Goal: Task Accomplishment & Management: Use online tool/utility

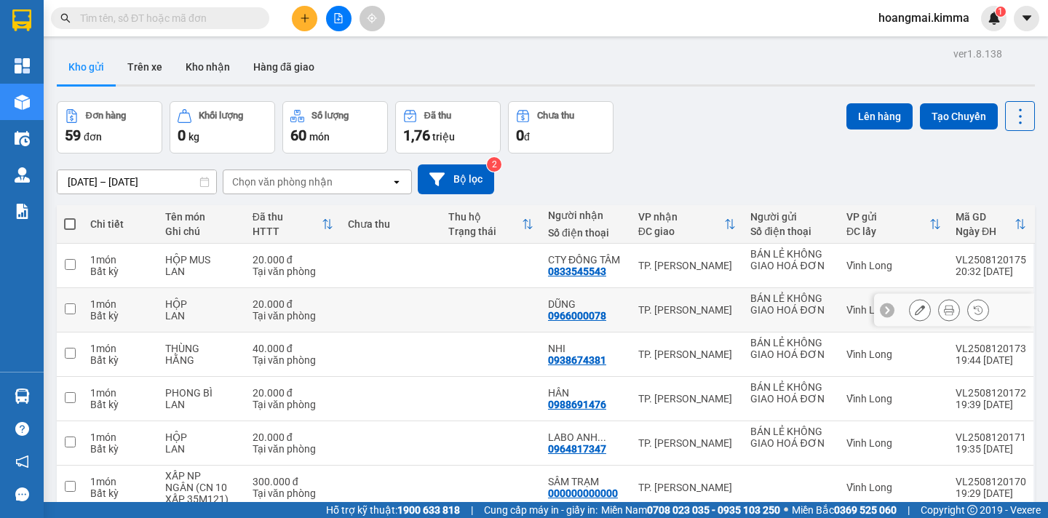
scroll to position [218, 0]
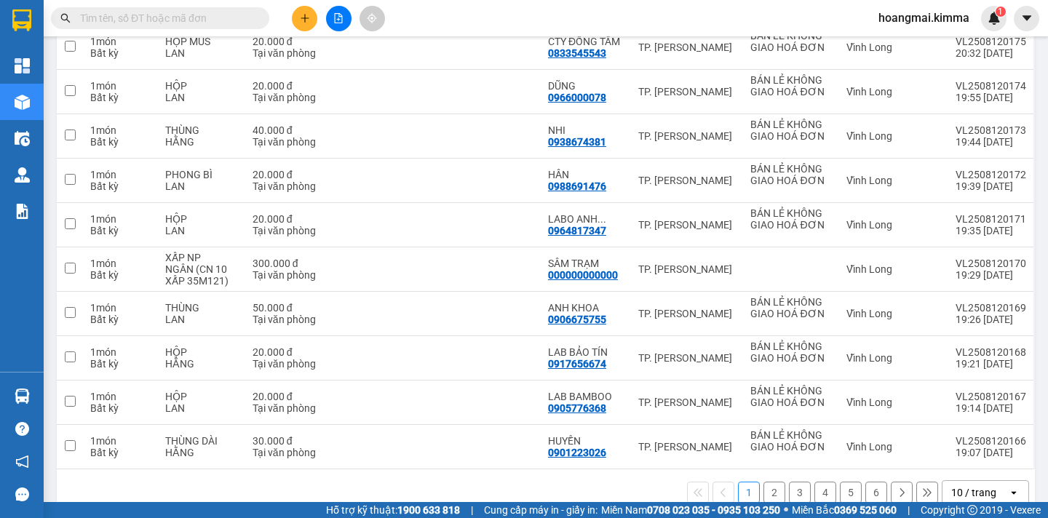
click at [967, 488] on div "10 / trang" at bounding box center [973, 492] width 45 height 15
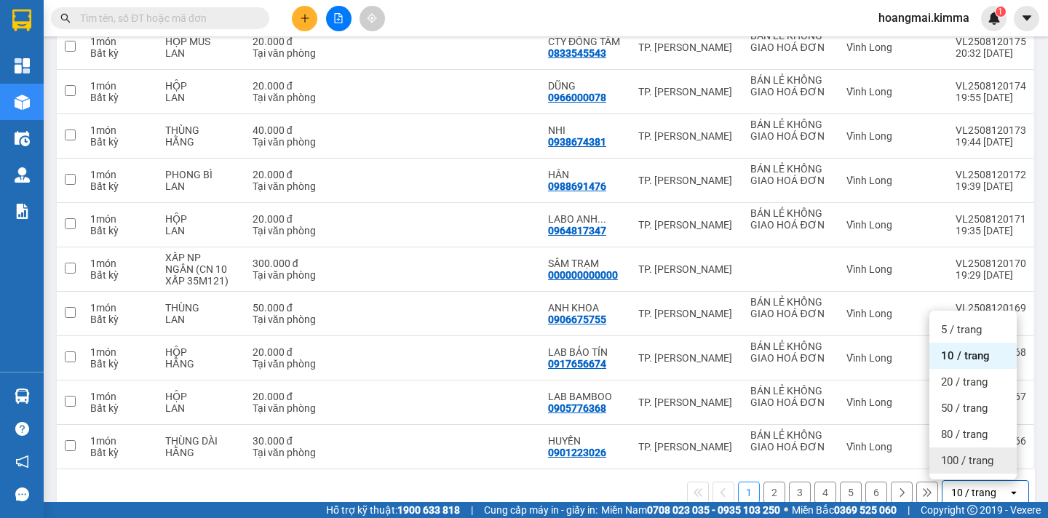
click at [970, 468] on div "100 / trang" at bounding box center [972, 461] width 87 height 26
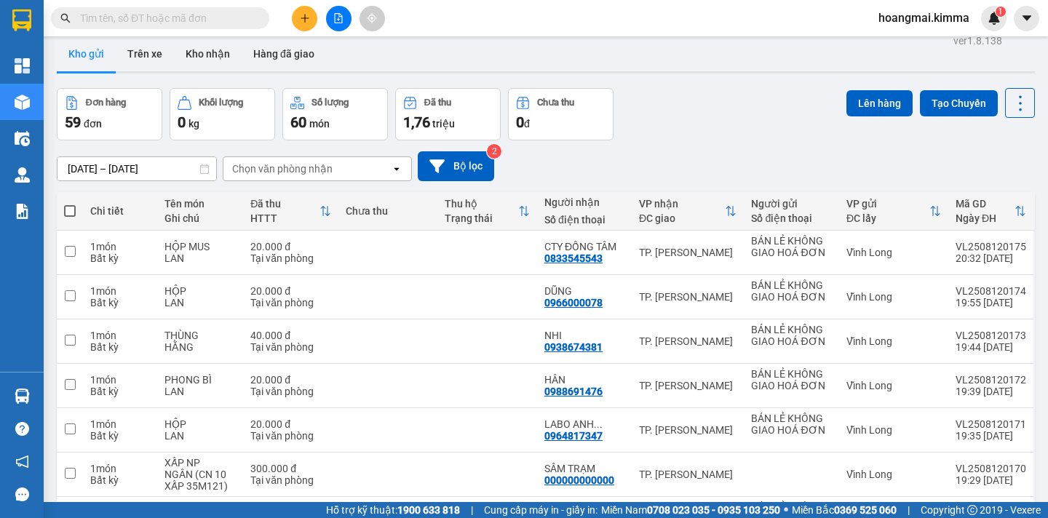
scroll to position [0, 0]
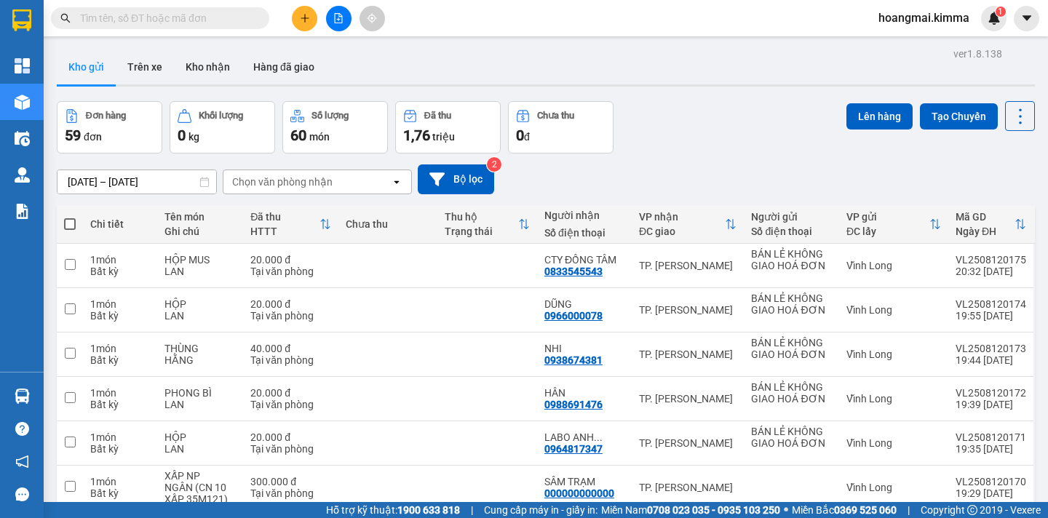
click at [73, 224] on span at bounding box center [70, 224] width 12 height 12
click at [70, 217] on input "checkbox" at bounding box center [70, 217] width 0 height 0
checkbox input "true"
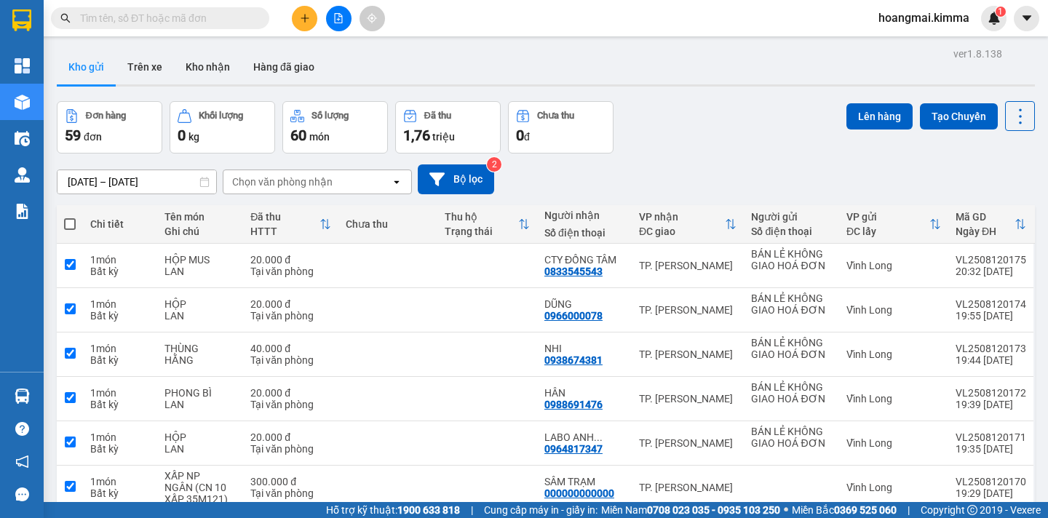
checkbox input "true"
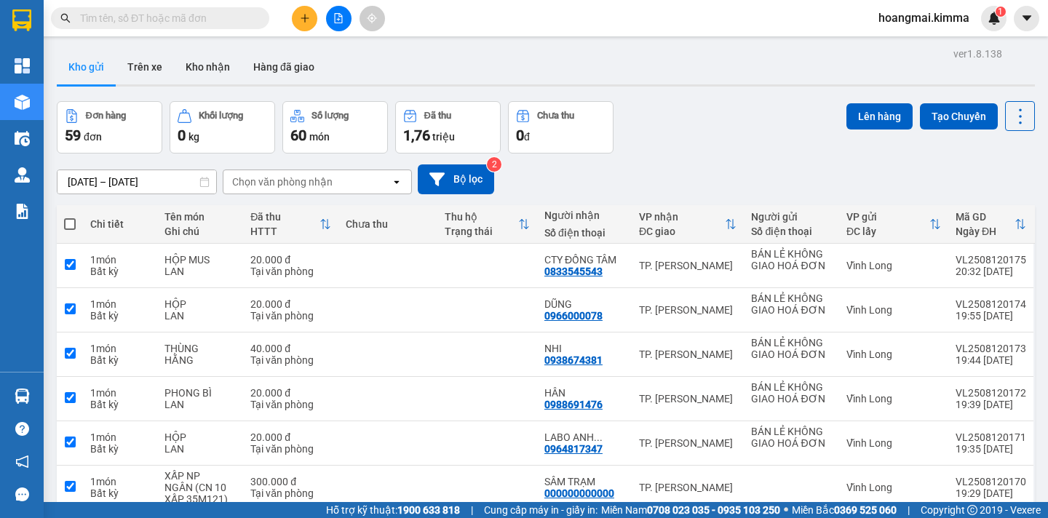
checkbox input "true"
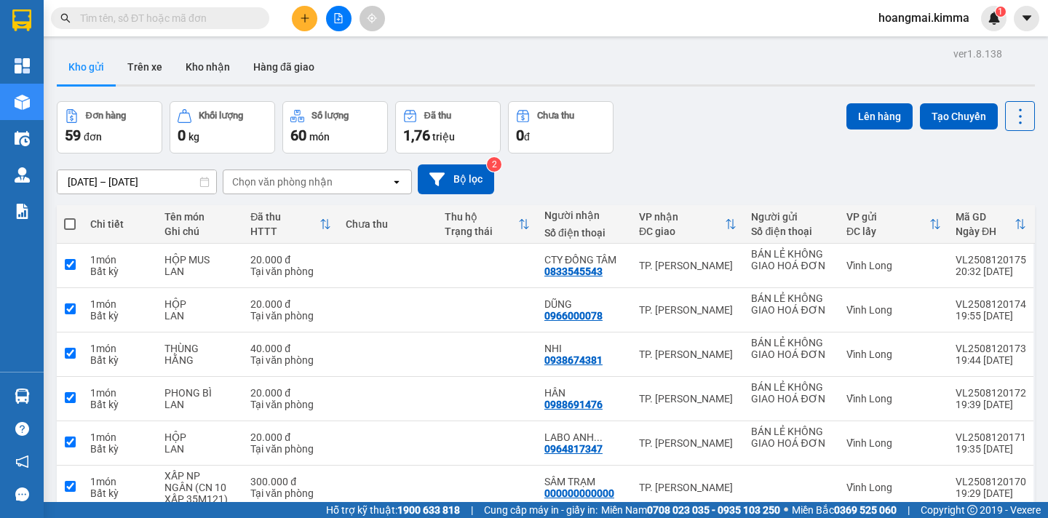
checkbox input "true"
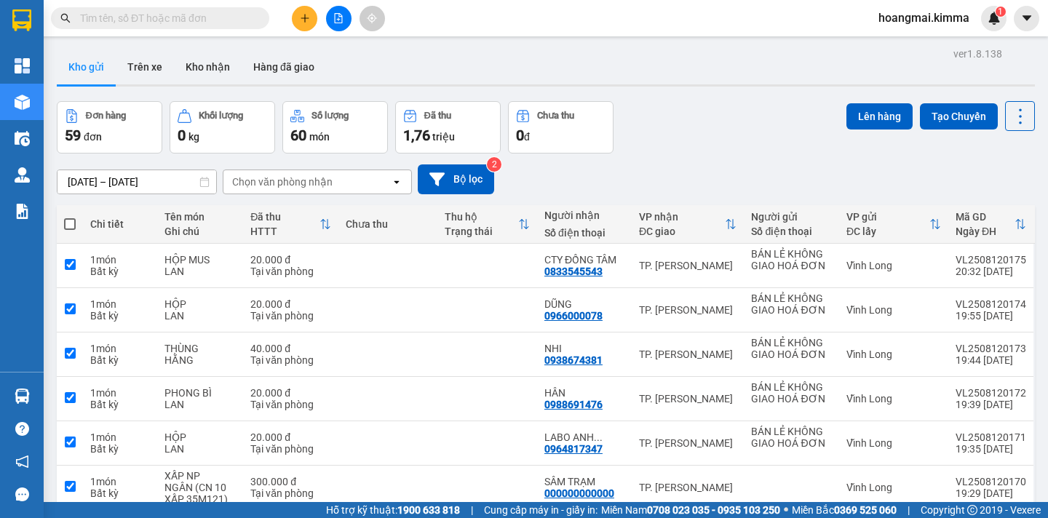
checkbox input "true"
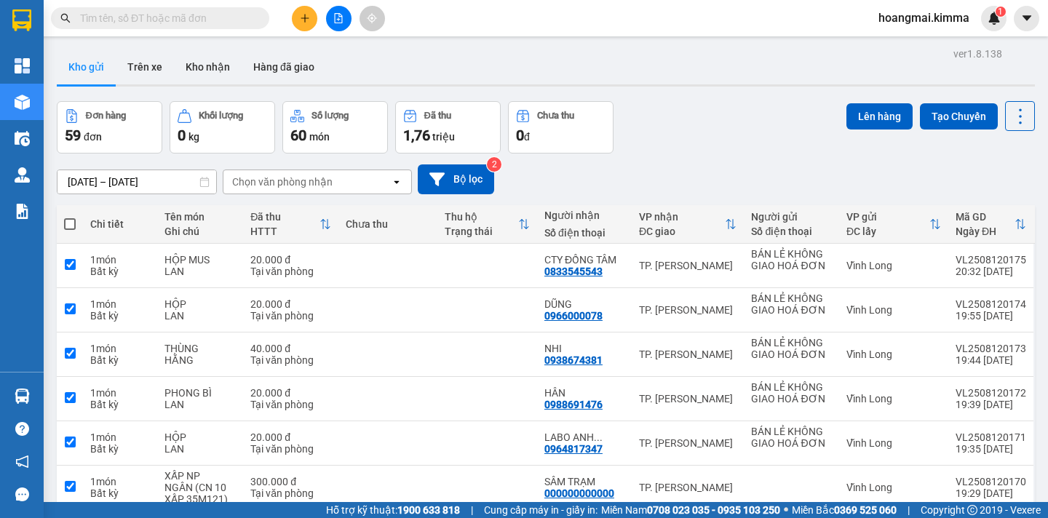
checkbox input "true"
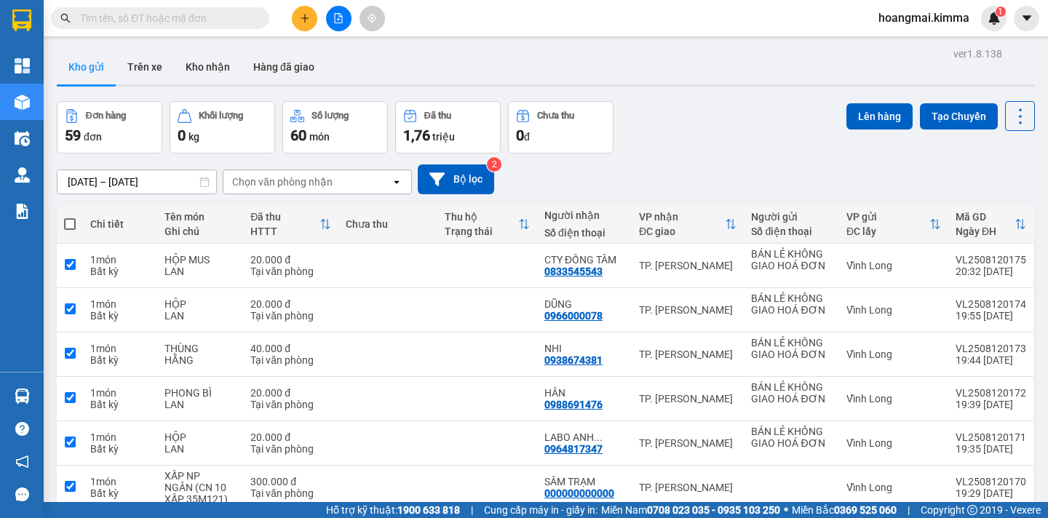
checkbox input "true"
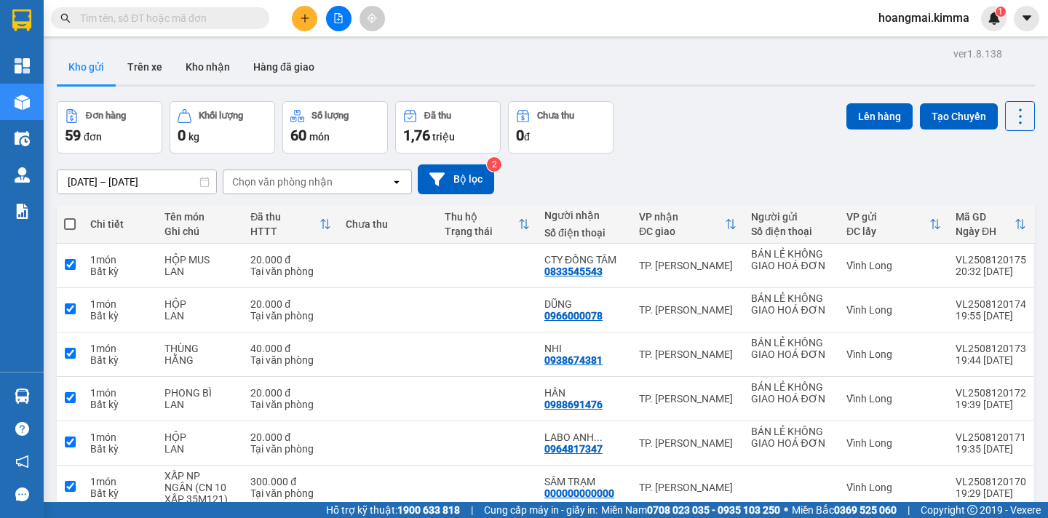
checkbox input "true"
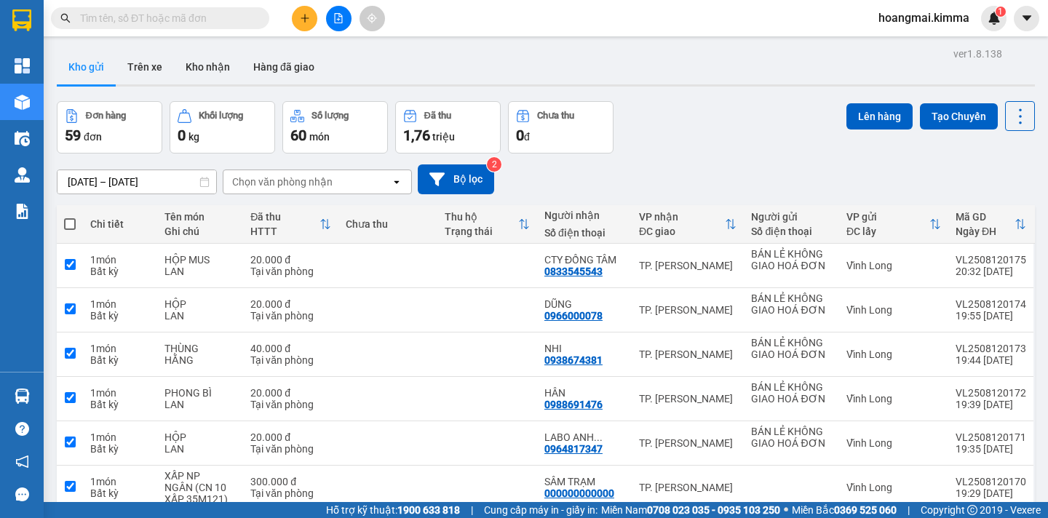
checkbox input "true"
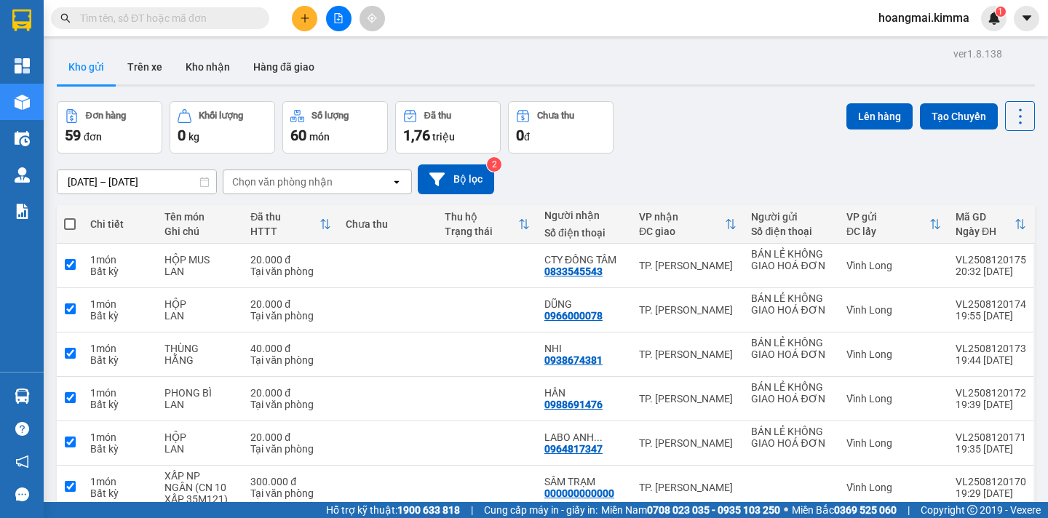
checkbox input "true"
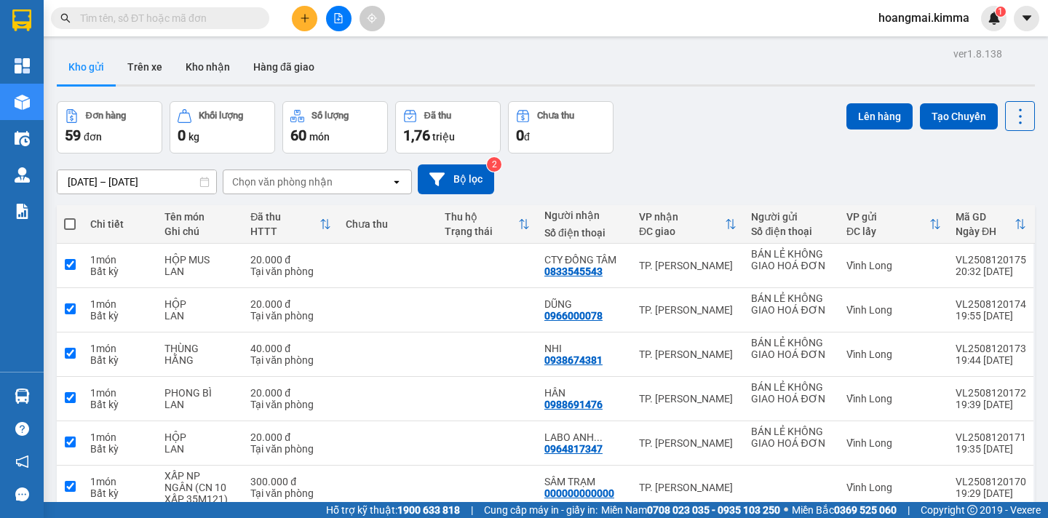
checkbox input "true"
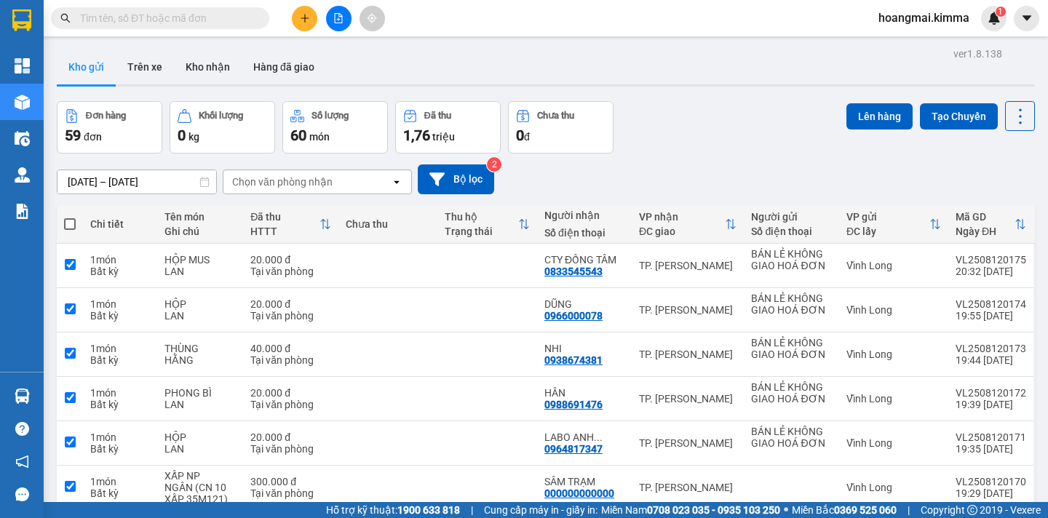
checkbox input "true"
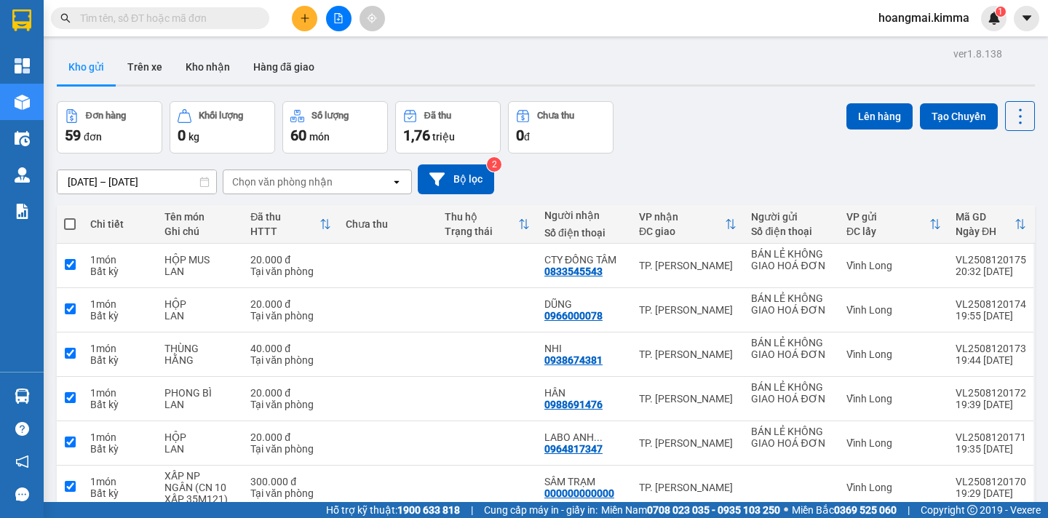
checkbox input "true"
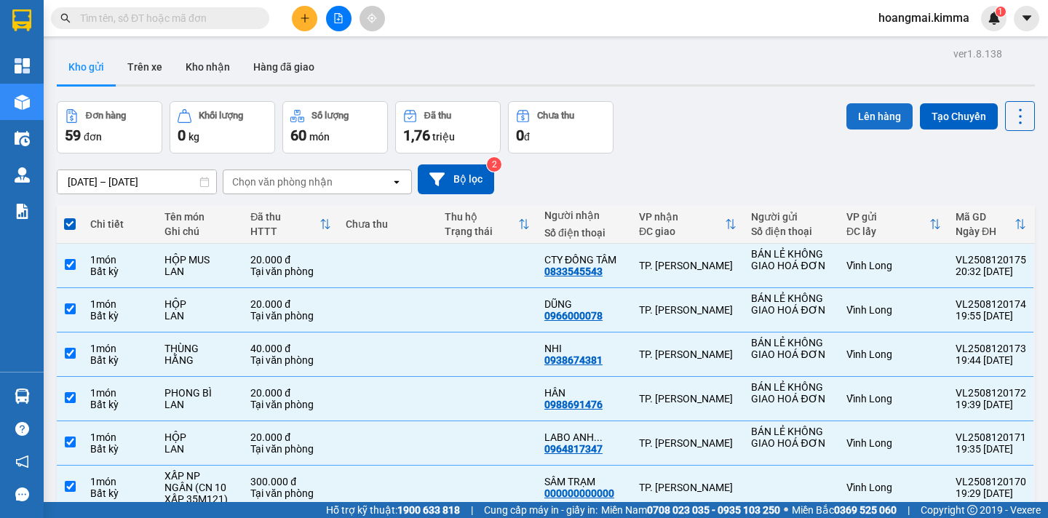
click at [863, 119] on button "Lên hàng" at bounding box center [879, 116] width 66 height 26
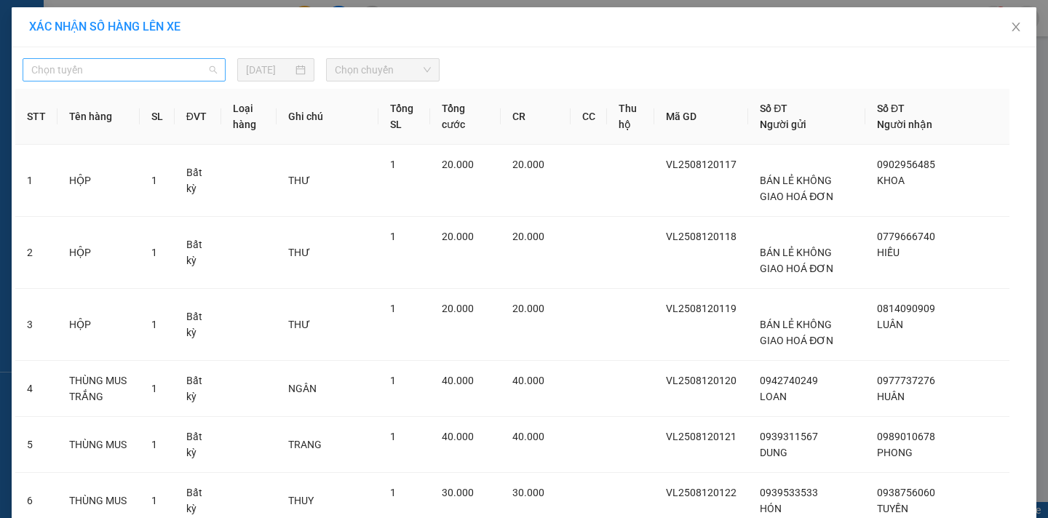
click at [132, 71] on span "Chọn tuyến" at bounding box center [124, 70] width 186 height 22
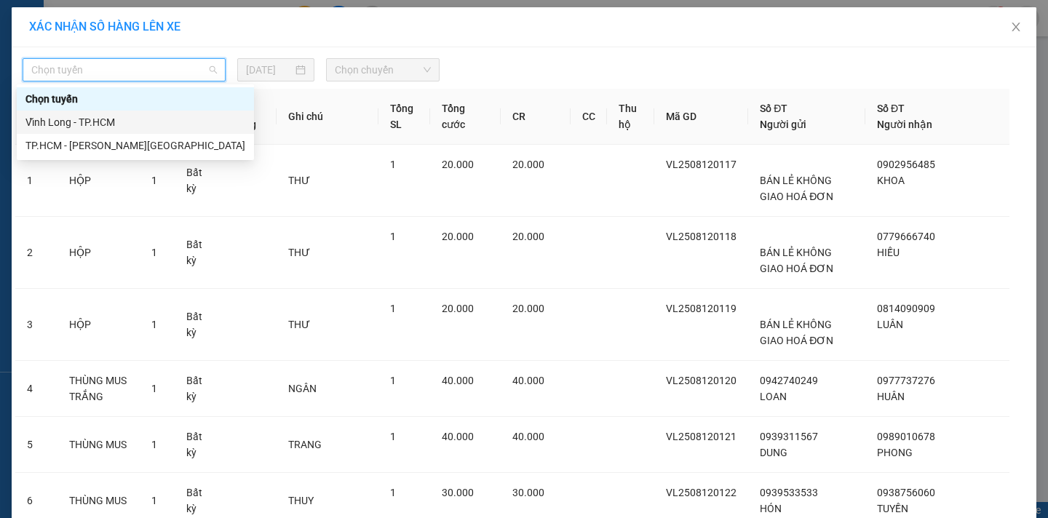
click at [120, 122] on div "Vĩnh Long - TP.HCM" at bounding box center [135, 122] width 220 height 16
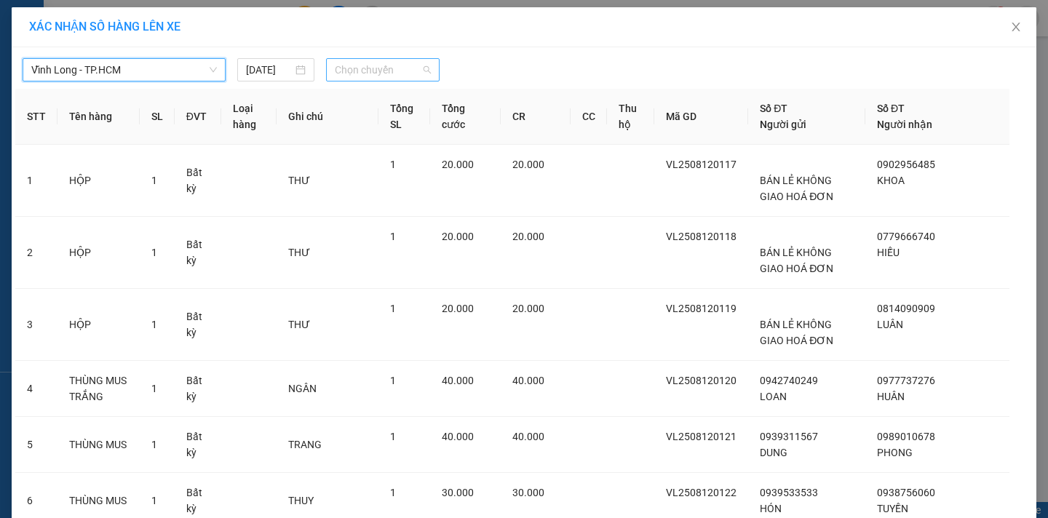
click at [381, 71] on span "Chọn chuyến" at bounding box center [383, 70] width 96 height 22
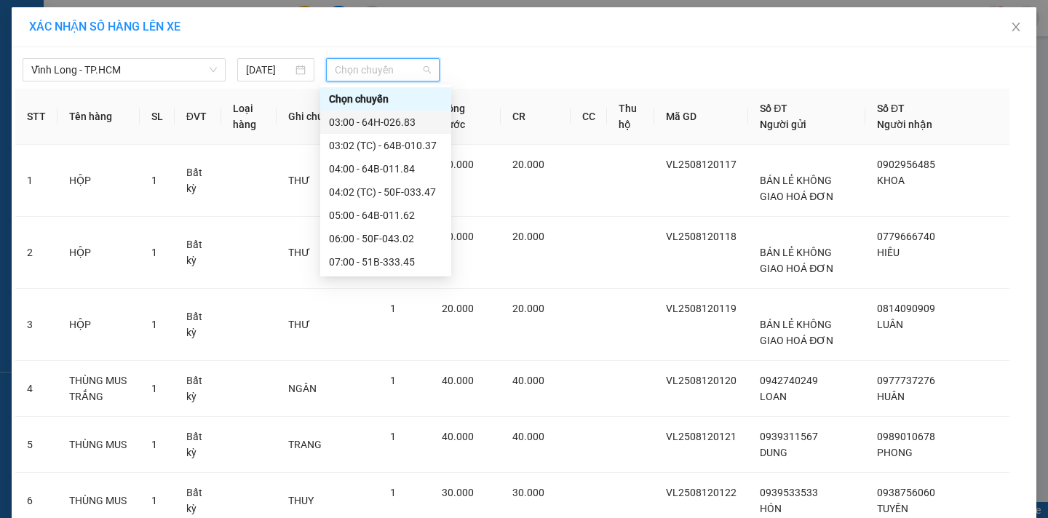
click at [375, 123] on div "03:00 - 64H-026.83" at bounding box center [386, 122] width 114 height 16
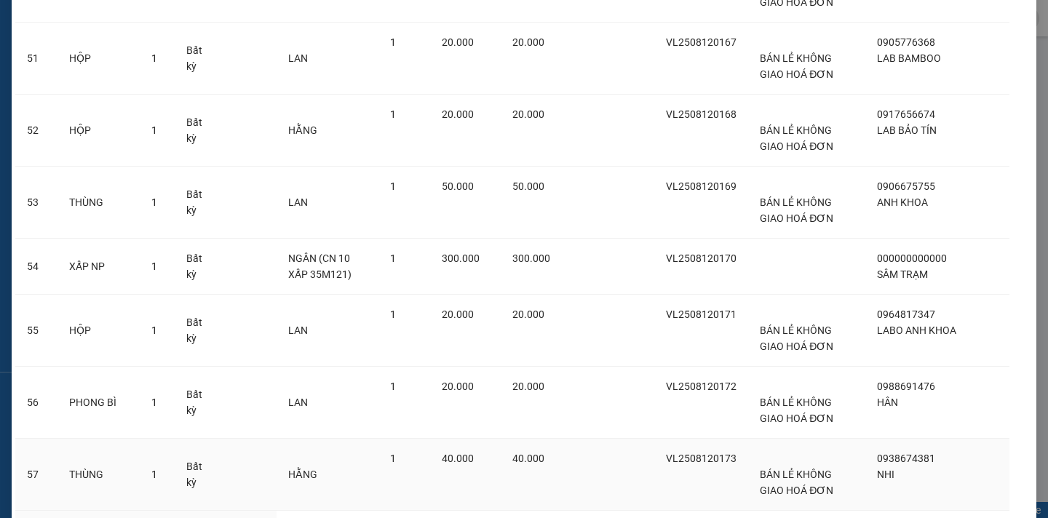
scroll to position [3752, 0]
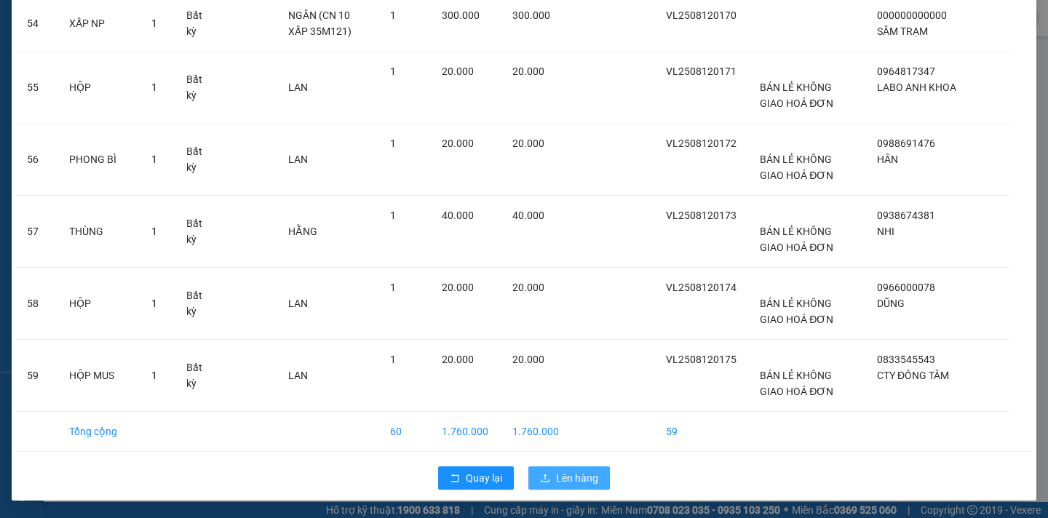
click at [569, 479] on span "Lên hàng" at bounding box center [577, 478] width 42 height 16
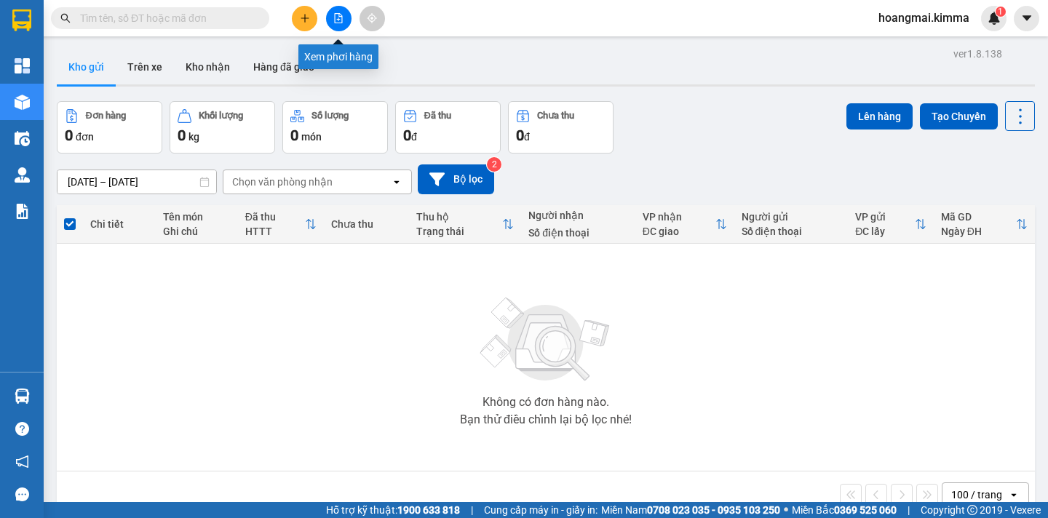
click at [338, 17] on icon "file-add" at bounding box center [338, 18] width 10 height 10
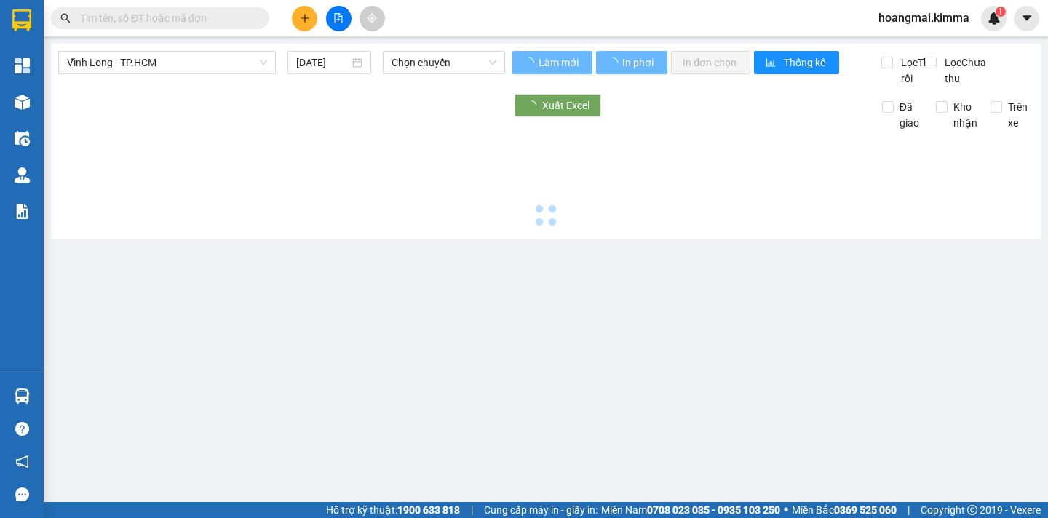
type input "[DATE]"
